Goal: Task Accomplishment & Management: Complete application form

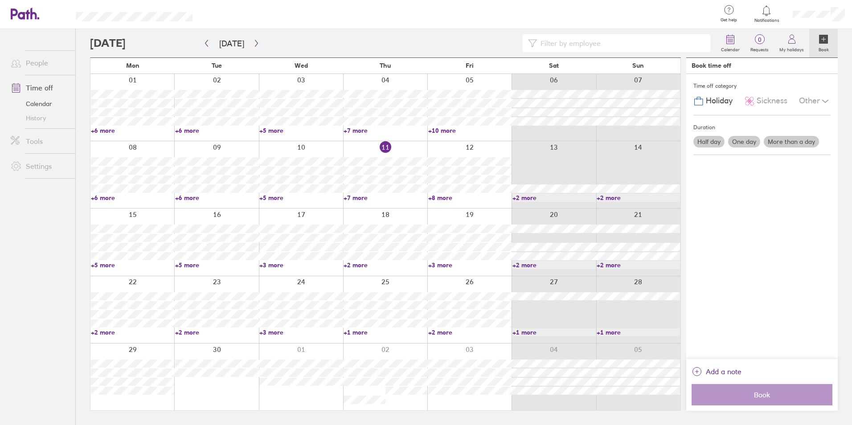
click at [364, 195] on link "+7 more" at bounding box center [384, 198] width 83 height 8
drag, startPoint x: 472, startPoint y: 200, endPoint x: 437, endPoint y: 197, distance: 35.3
click at [471, 200] on link "+8 more" at bounding box center [469, 198] width 83 height 8
click at [437, 197] on link "+8 more" at bounding box center [469, 198] width 83 height 8
click at [323, 205] on div at bounding box center [301, 174] width 84 height 67
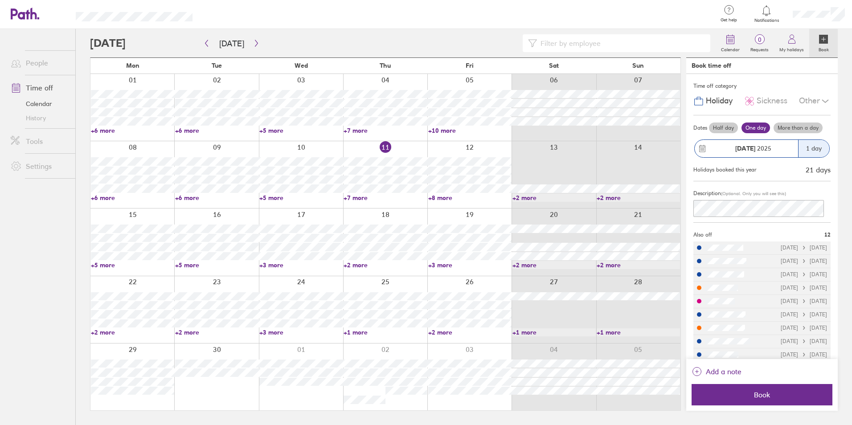
click at [439, 198] on link "+8 more" at bounding box center [469, 198] width 83 height 8
click at [106, 200] on link "+6 more" at bounding box center [132, 198] width 83 height 8
click at [56, 271] on ul "People Time off Calendar History Tools Settings" at bounding box center [37, 212] width 75 height 367
click at [100, 265] on link "+5 more" at bounding box center [132, 265] width 83 height 8
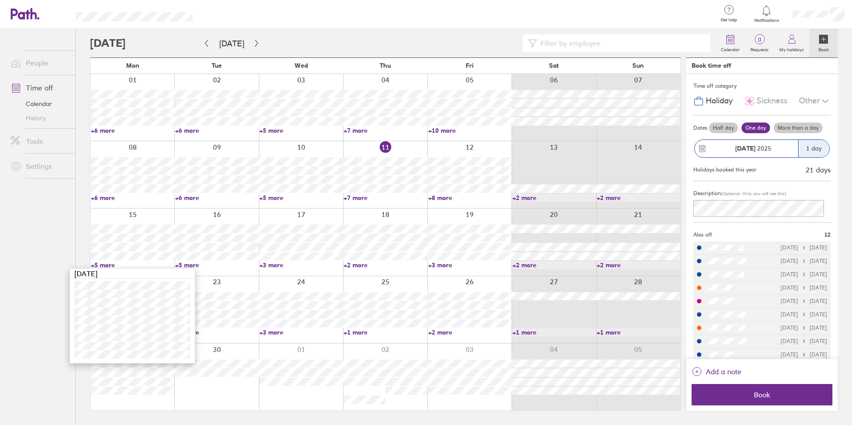
click at [435, 202] on div at bounding box center [469, 174] width 84 height 67
click at [436, 200] on link "+8 more" at bounding box center [469, 198] width 83 height 8
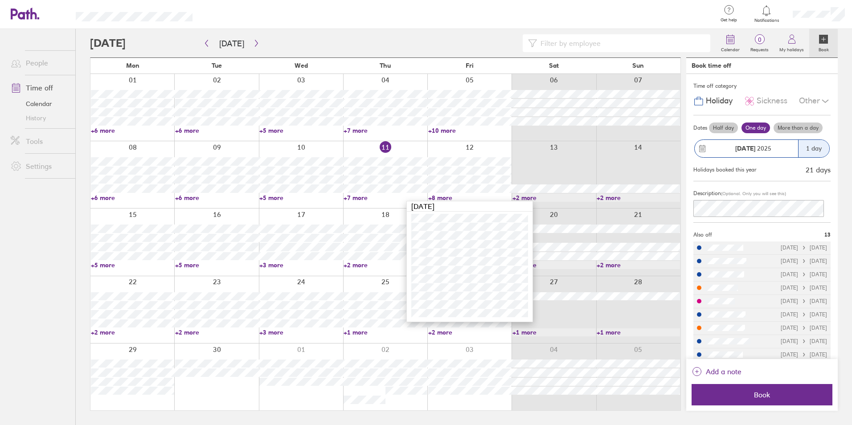
click at [106, 331] on link "+2 more" at bounding box center [132, 332] width 83 height 8
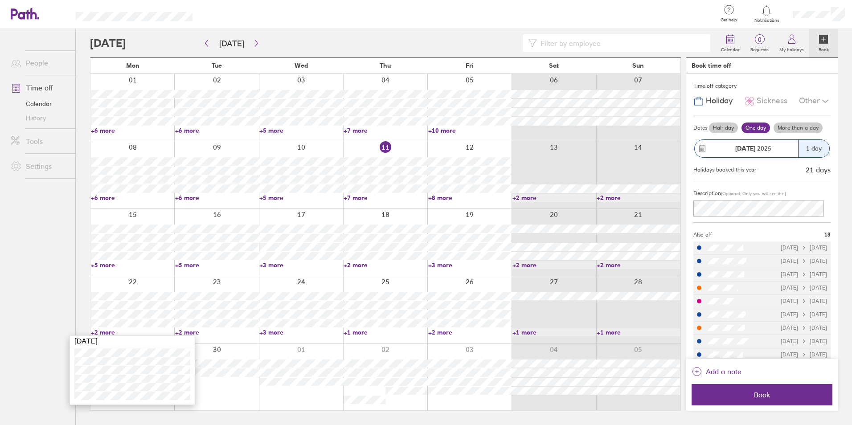
click at [199, 337] on div at bounding box center [216, 309] width 84 height 67
click at [190, 333] on link "+2 more" at bounding box center [216, 332] width 83 height 8
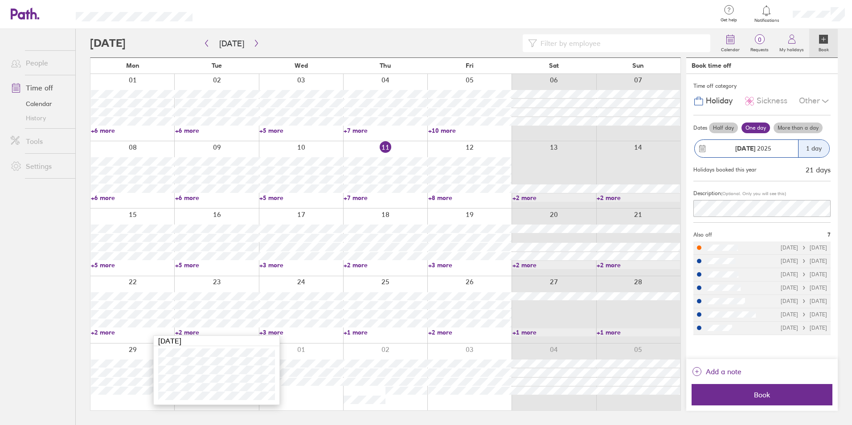
click at [188, 333] on link "+2 more" at bounding box center [216, 332] width 83 height 8
click at [276, 331] on link "+3 more" at bounding box center [300, 332] width 83 height 8
click at [353, 330] on link "+1 more" at bounding box center [384, 332] width 83 height 8
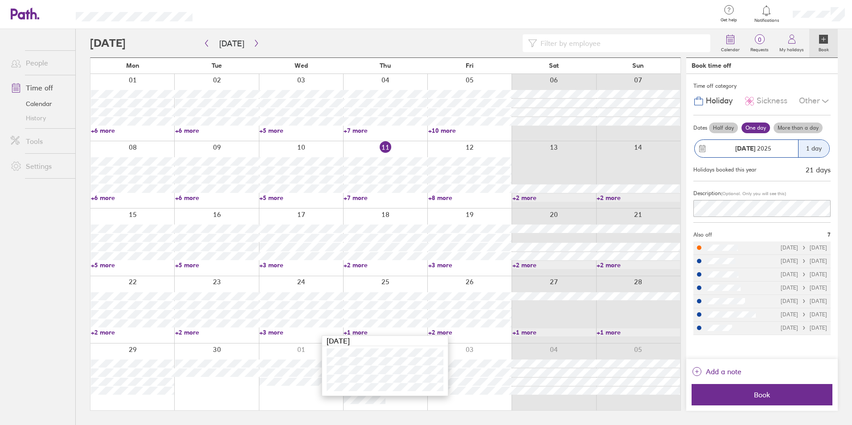
click at [353, 330] on link "+1 more" at bounding box center [384, 332] width 83 height 8
click at [434, 330] on link "+2 more" at bounding box center [469, 332] width 83 height 8
click at [431, 331] on link "+2 more" at bounding box center [469, 332] width 83 height 8
click at [256, 40] on icon "button" at bounding box center [256, 43] width 7 height 7
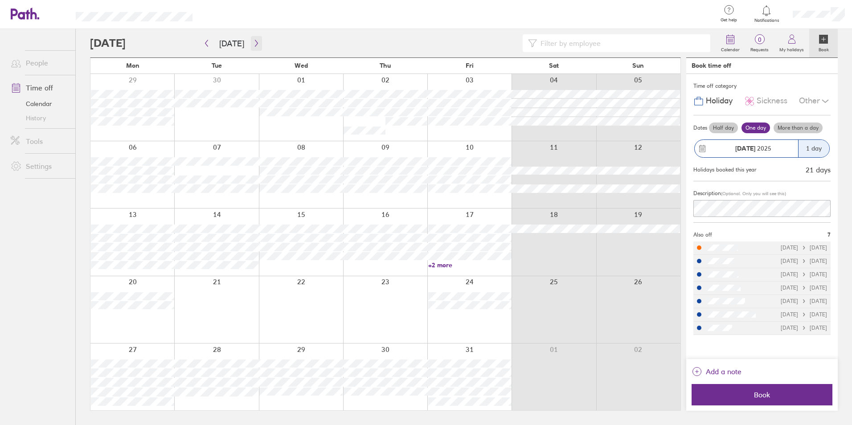
click at [251, 45] on button "button" at bounding box center [256, 43] width 11 height 15
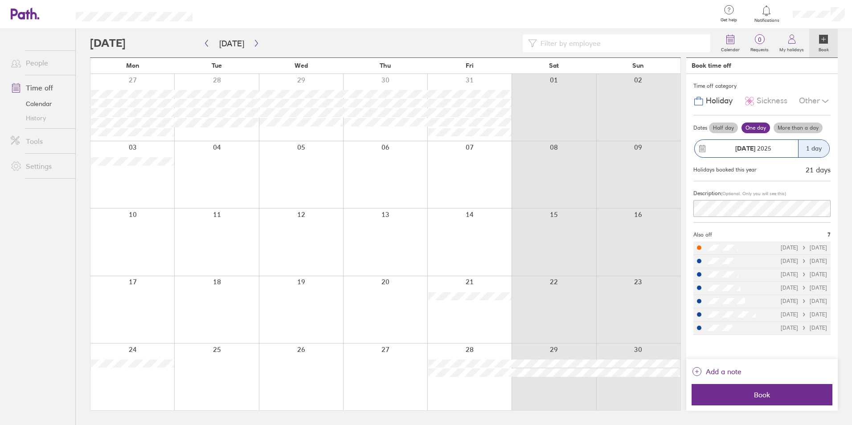
click at [261, 40] on div at bounding box center [402, 43] width 625 height 18
click at [253, 45] on icon "button" at bounding box center [256, 43] width 7 height 7
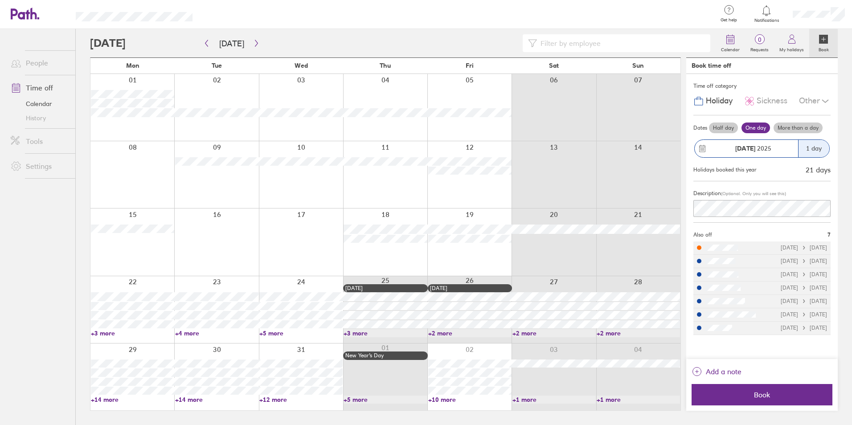
click at [112, 399] on link "+14 more" at bounding box center [132, 400] width 83 height 8
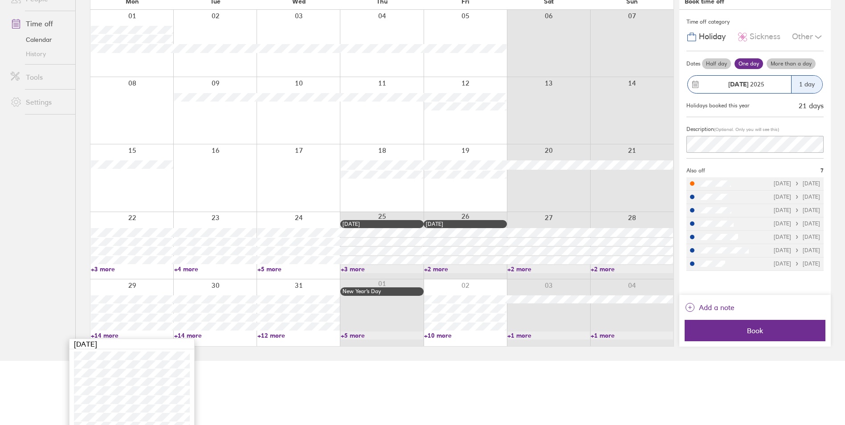
scroll to position [152, 0]
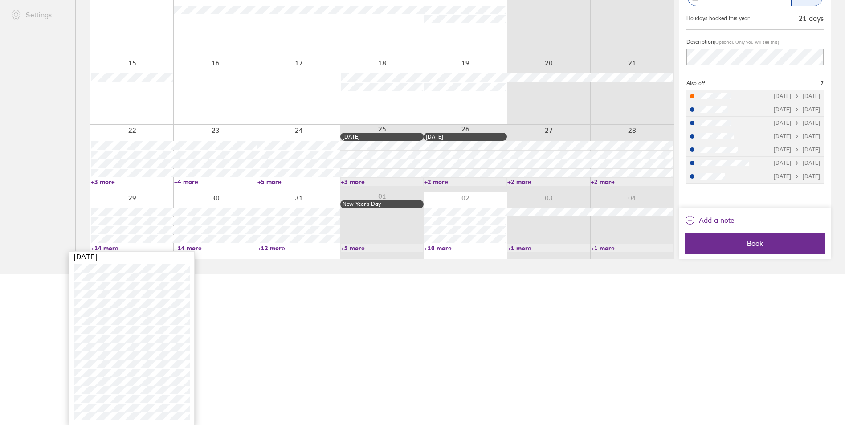
click at [266, 274] on html "Get help FAQs Contact us Notifications My profile Sign out People Time off Cale…" at bounding box center [422, 61] width 845 height 425
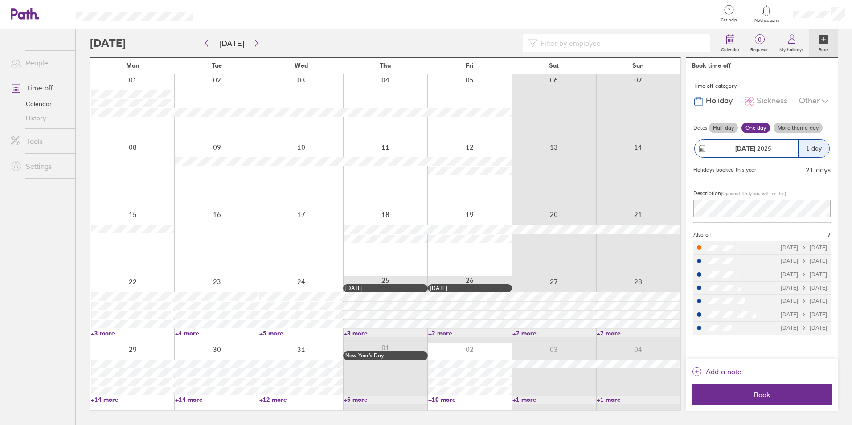
drag, startPoint x: 745, startPoint y: 193, endPoint x: 791, endPoint y: 196, distance: 46.4
click at [791, 196] on div "Description (Optional. Only you will see this)" at bounding box center [761, 193] width 137 height 13
